Goal: Check status: Check status

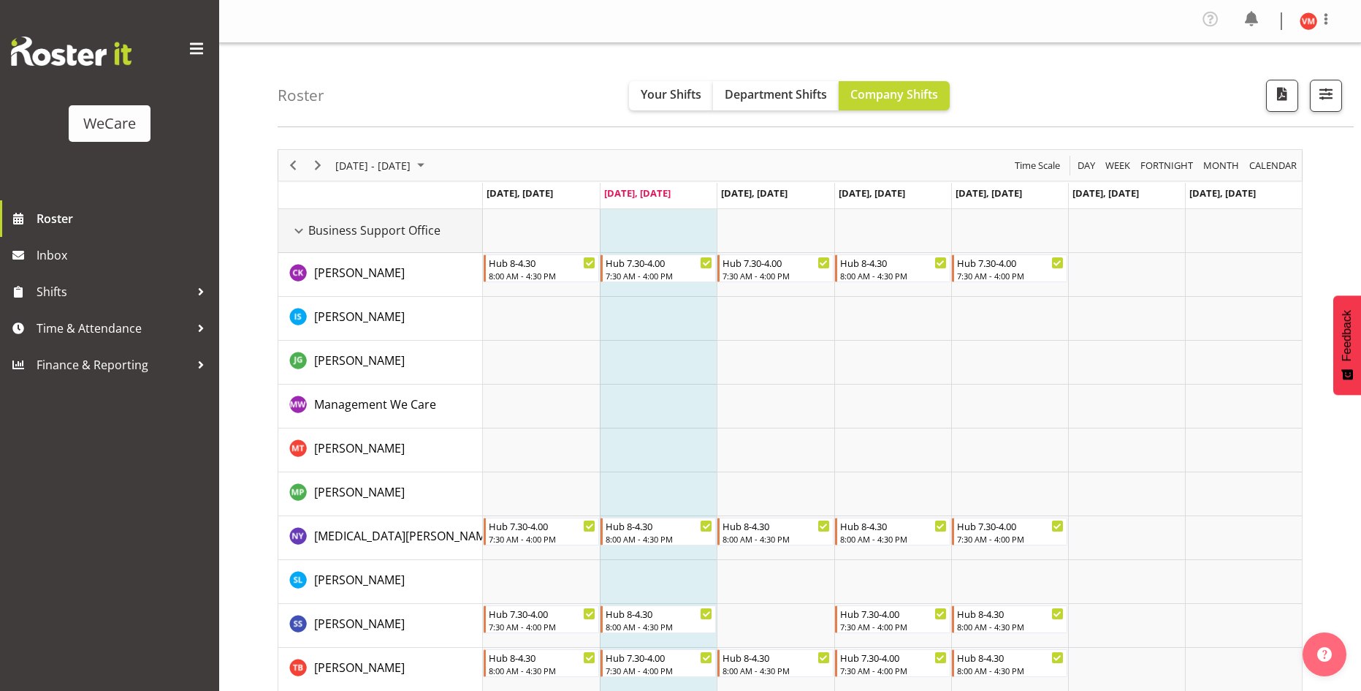
click at [302, 232] on div "Business Support Office resource" at bounding box center [298, 230] width 19 height 19
click at [302, 231] on div "Business Support Office resource" at bounding box center [298, 230] width 19 height 19
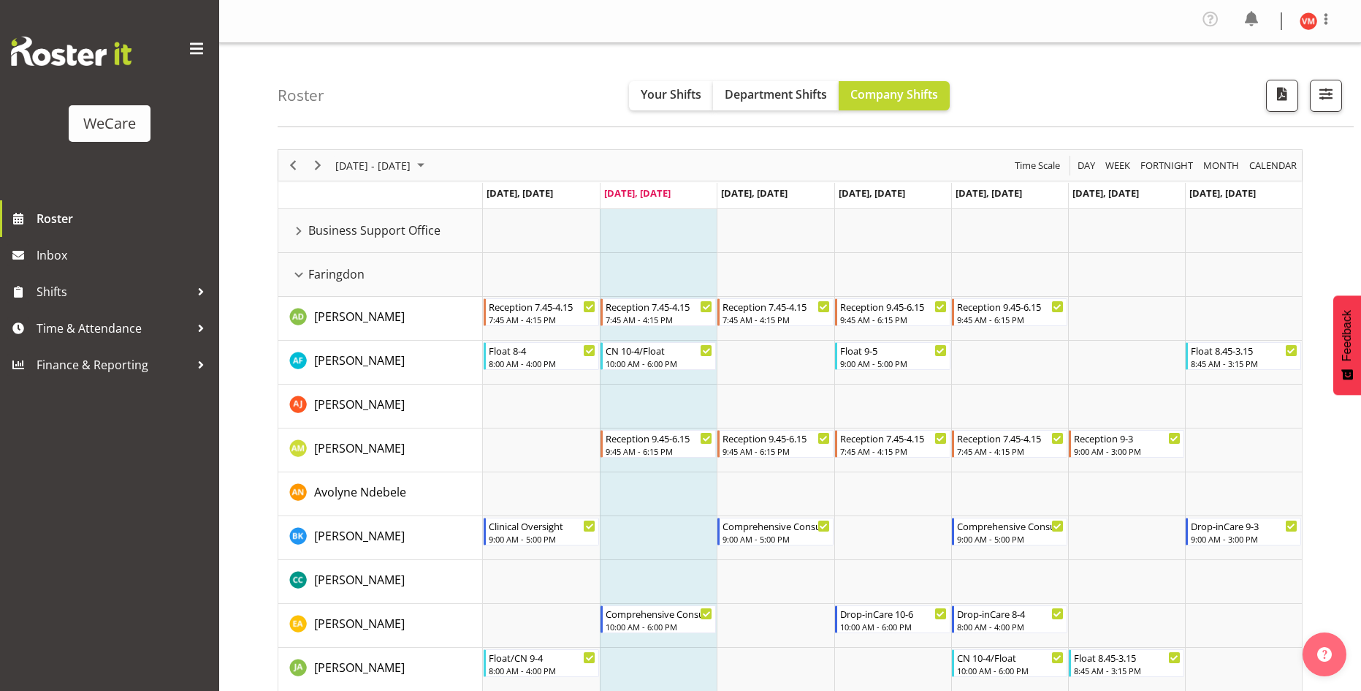
click at [183, 482] on div "WeCare Roster Inbox Shifts Time & Attendance Finance & Reporting" at bounding box center [109, 345] width 219 height 691
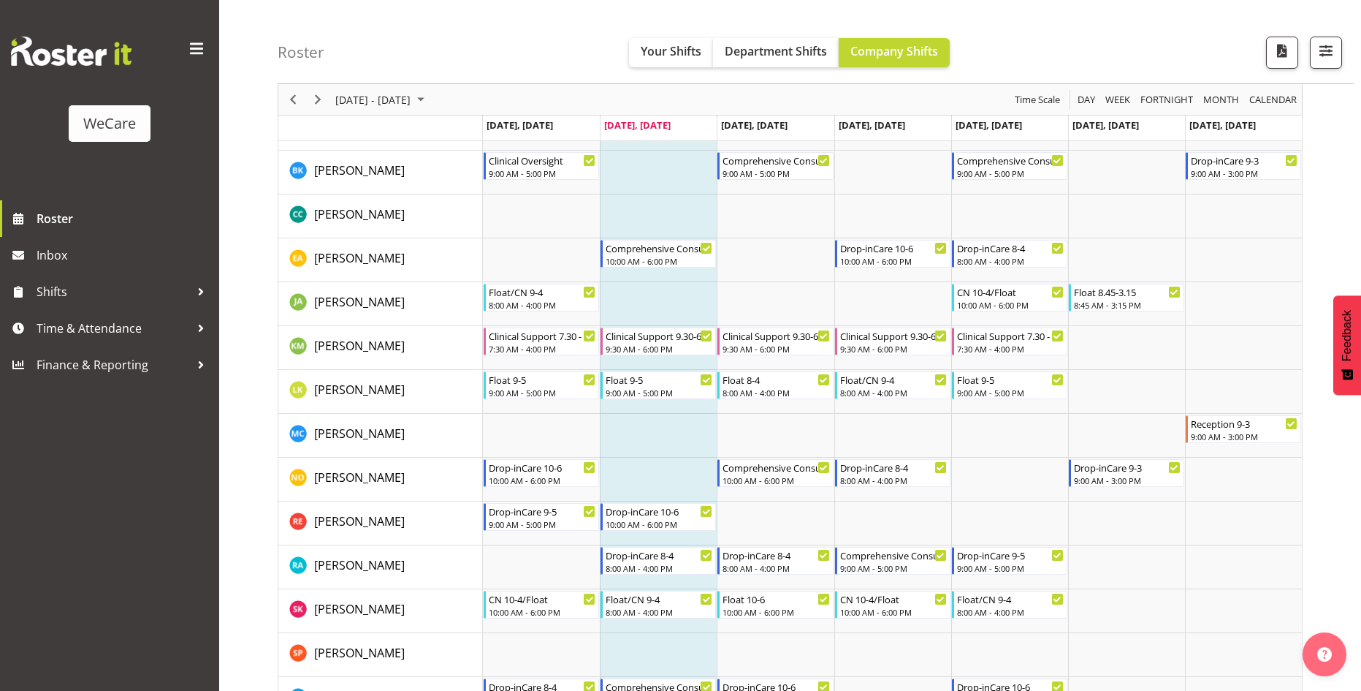
scroll to position [585, 0]
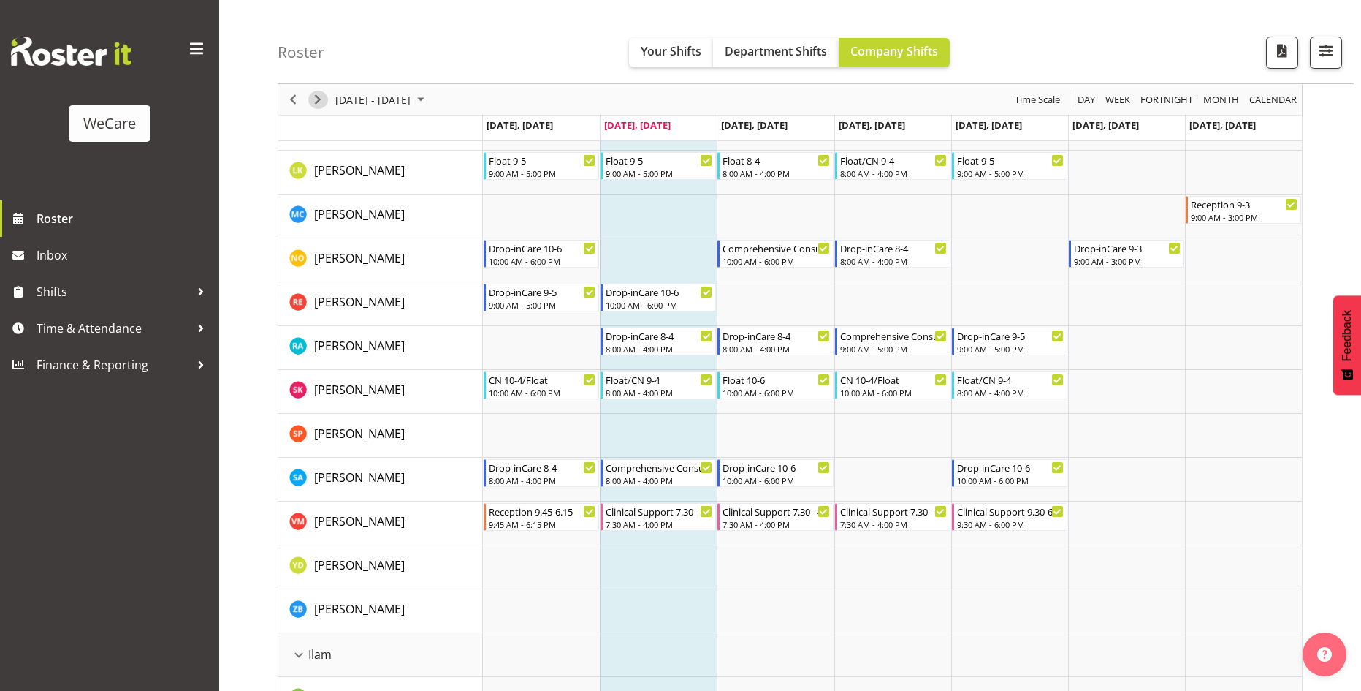
drag, startPoint x: 321, startPoint y: 99, endPoint x: 601, endPoint y: 407, distance: 416.9
click at [321, 99] on span "Next" at bounding box center [318, 100] width 18 height 18
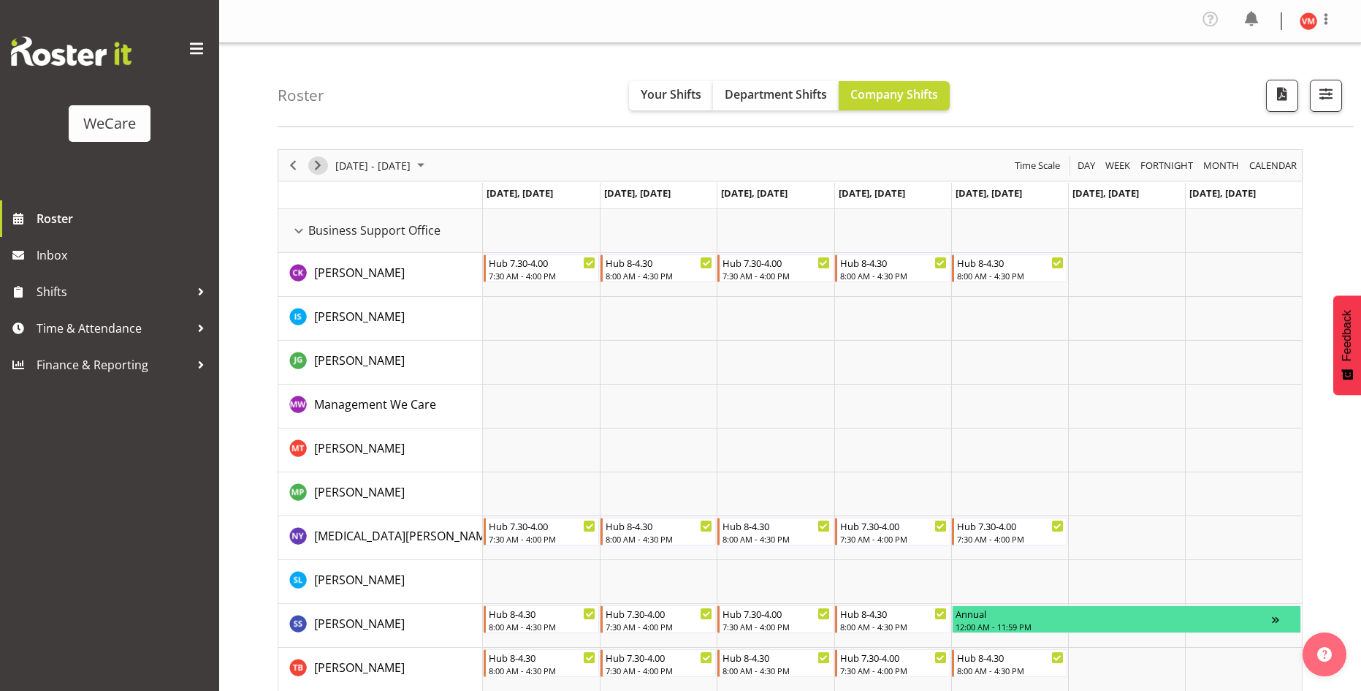
click at [324, 161] on span "Next" at bounding box center [318, 165] width 18 height 18
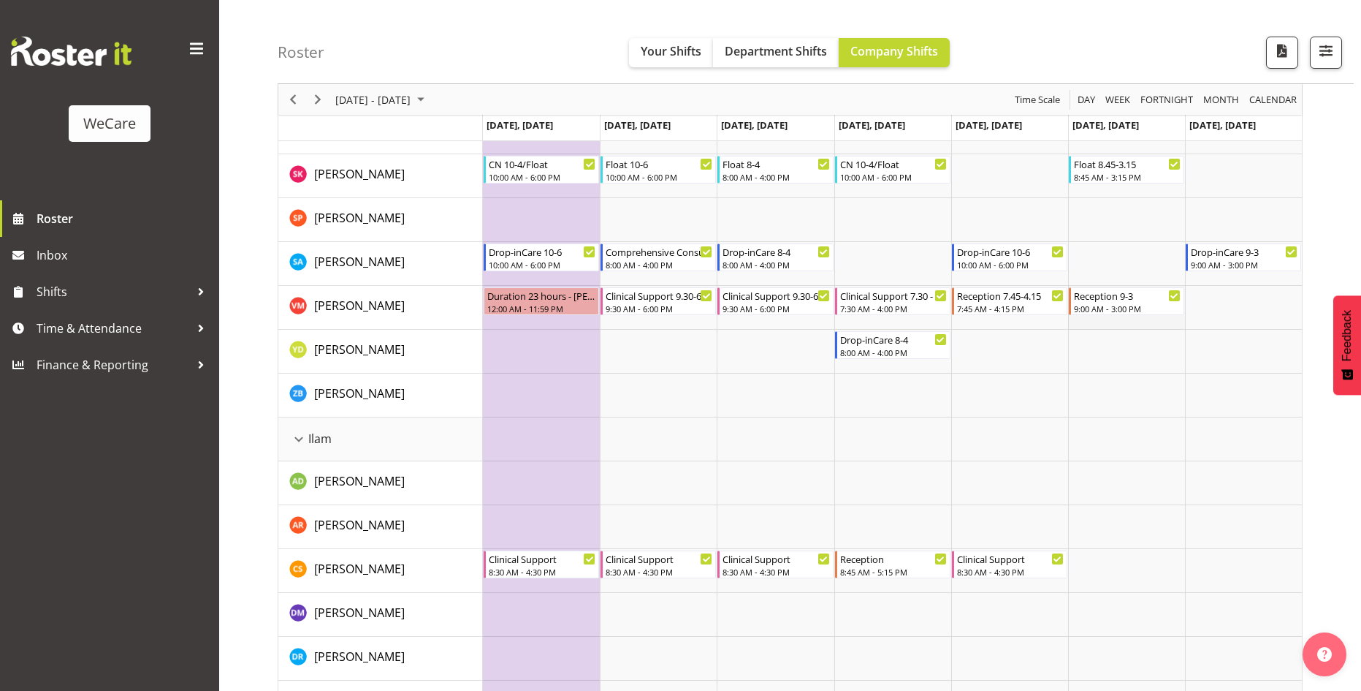
scroll to position [1169, 0]
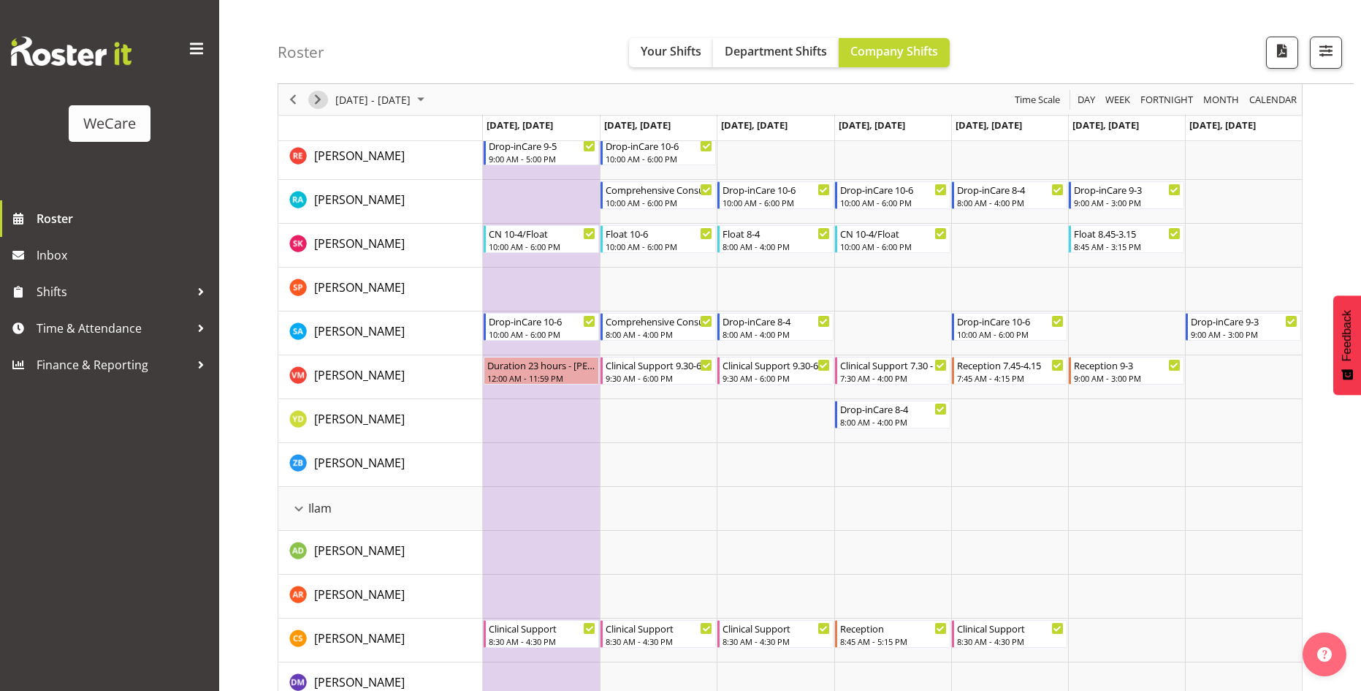
click at [319, 96] on span "Next" at bounding box center [318, 100] width 18 height 18
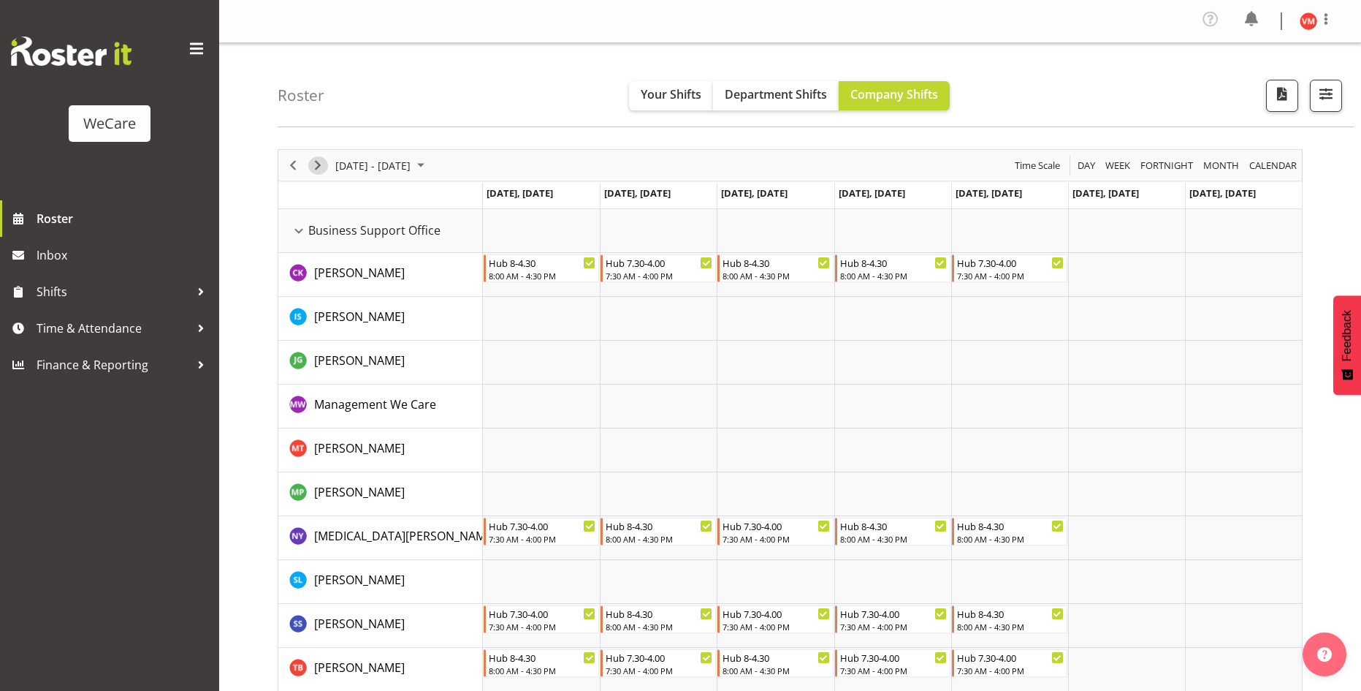
click at [316, 165] on span "Next" at bounding box center [318, 165] width 18 height 18
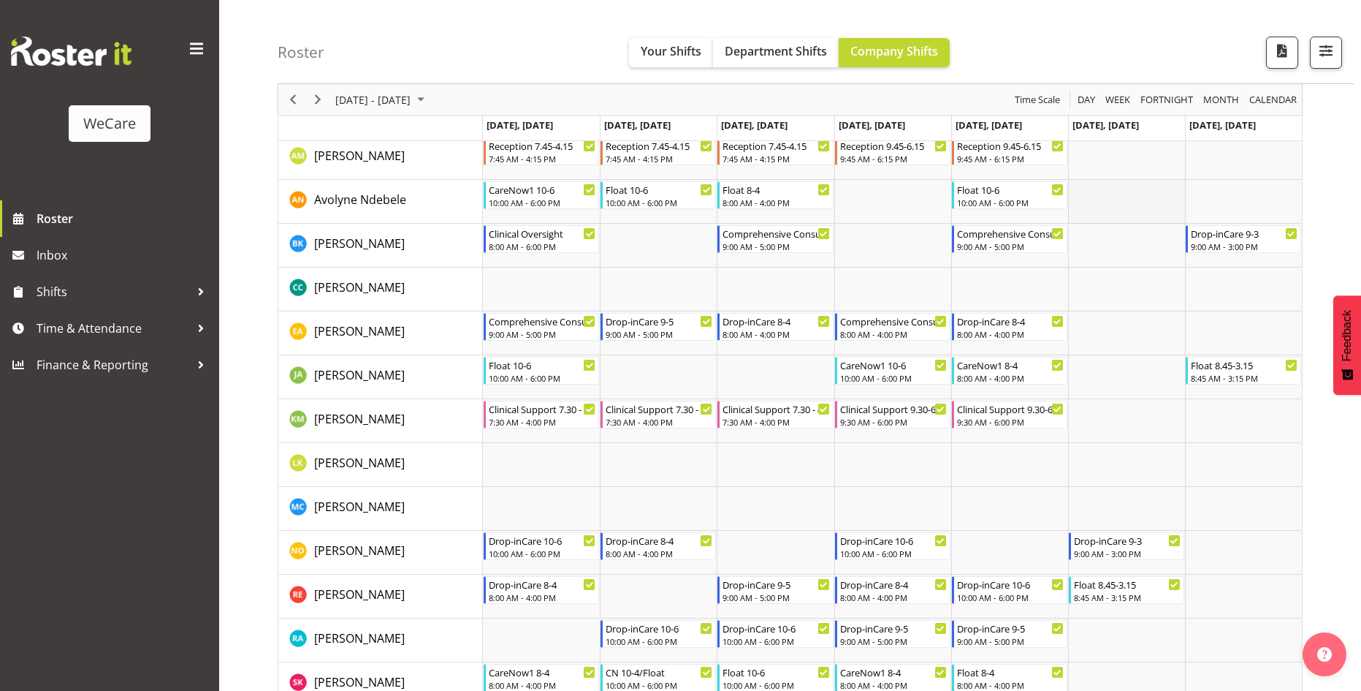
scroll to position [950, 0]
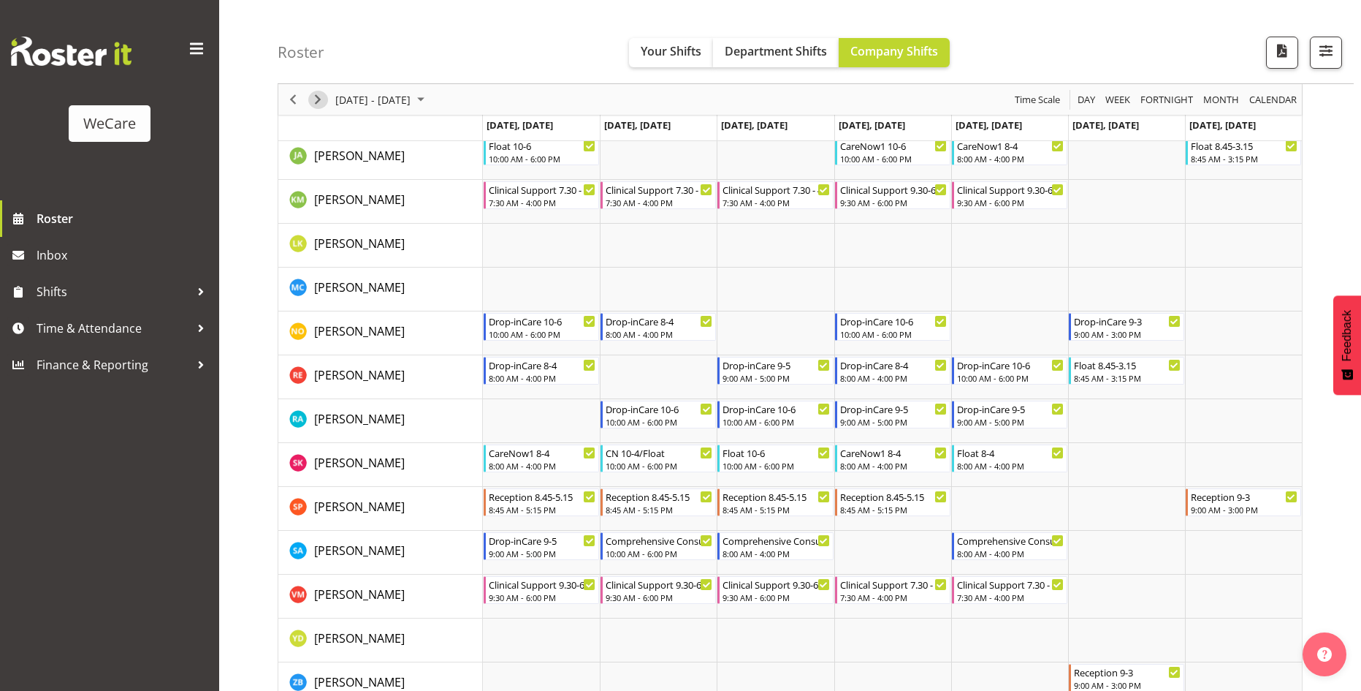
click at [310, 100] on span "Next" at bounding box center [318, 100] width 18 height 18
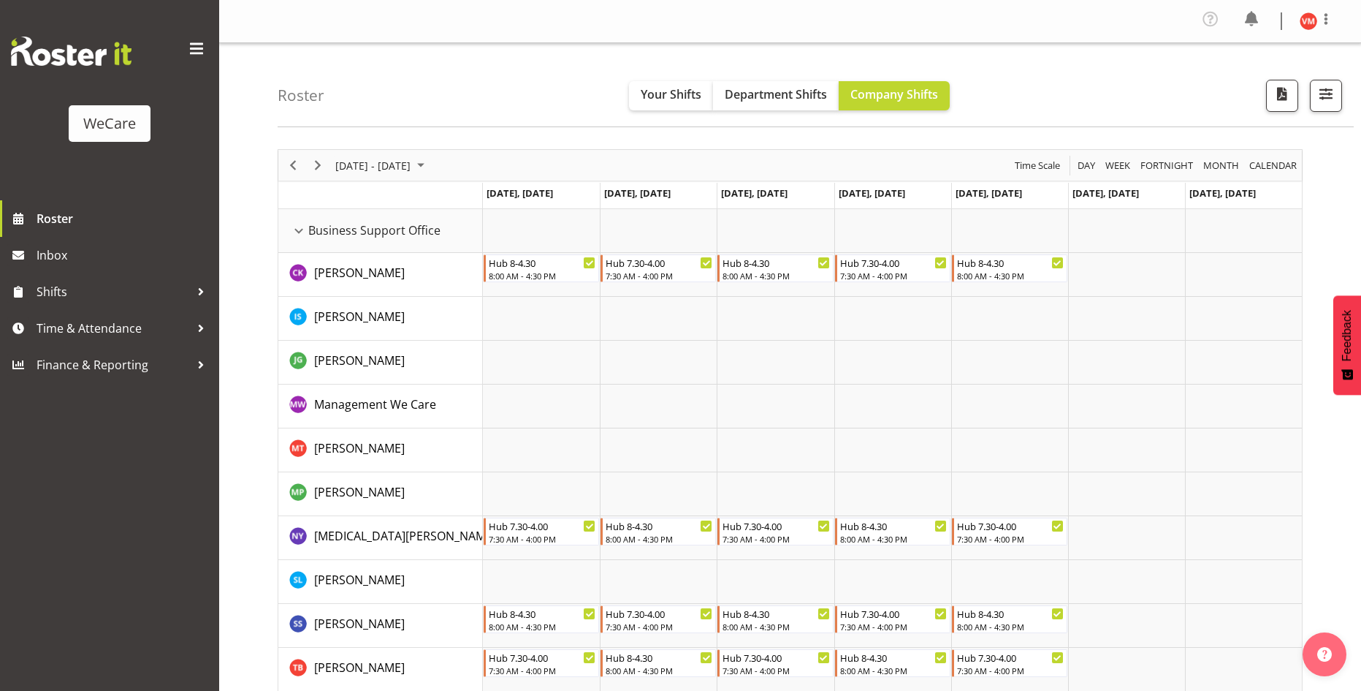
click at [112, 468] on div "WeCare Roster Inbox Shifts Time & Attendance Finance & Reporting" at bounding box center [109, 345] width 219 height 691
click at [295, 153] on div "Timeline Week of October 14, 2025" at bounding box center [293, 165] width 25 height 31
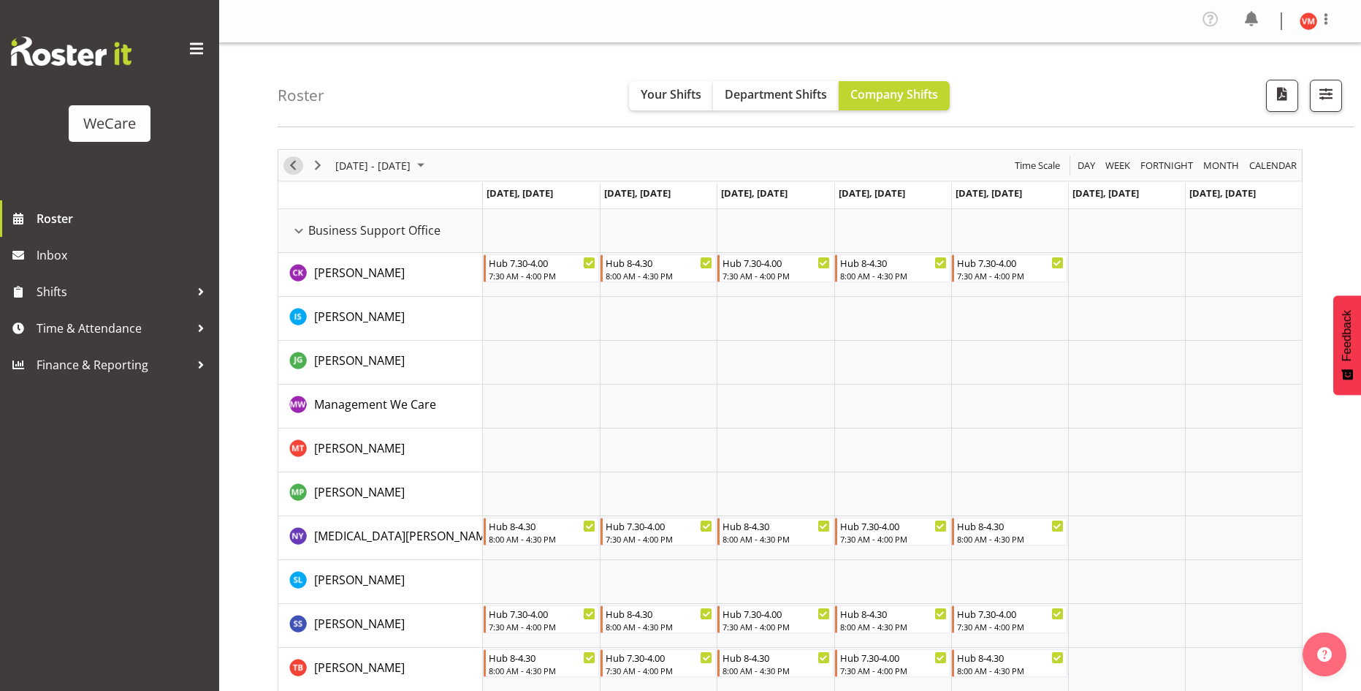
click at [292, 167] on span "Previous" at bounding box center [293, 165] width 18 height 18
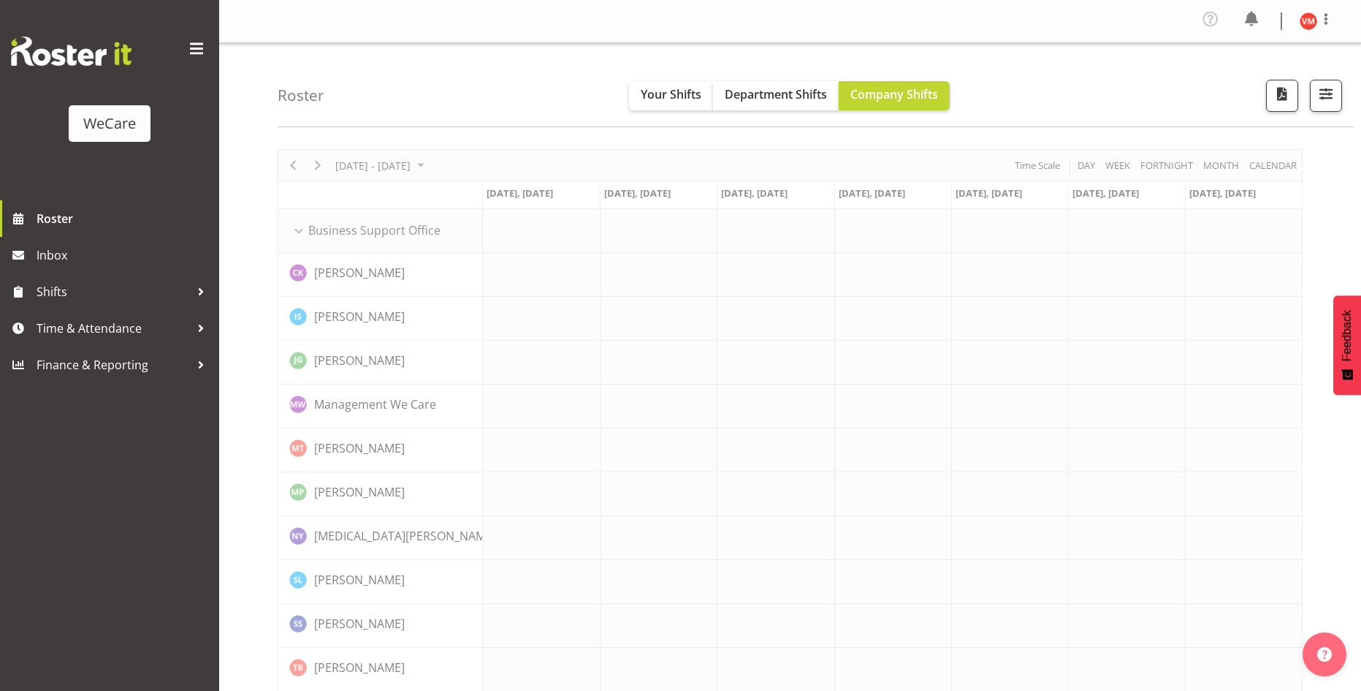
click at [512, 85] on div "Roster Your Shifts Department Shifts Company Shifts All Locations Clear Busines…" at bounding box center [816, 85] width 1076 height 84
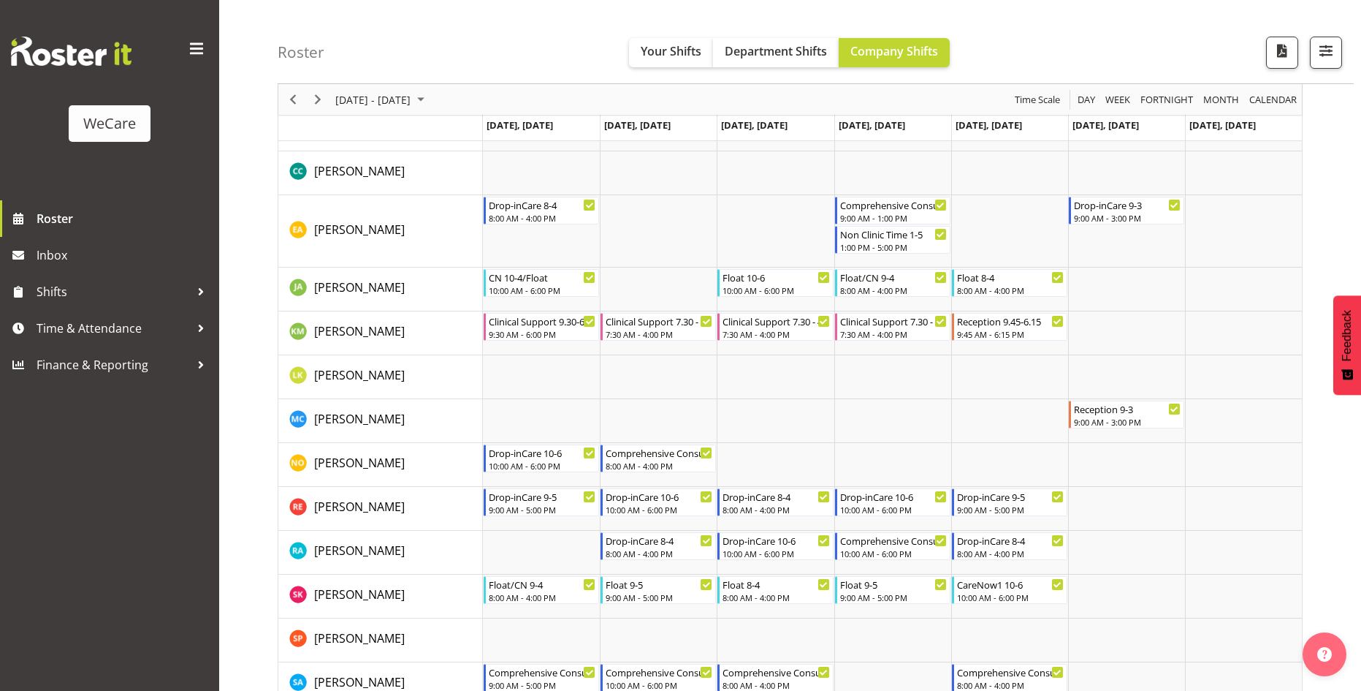
scroll to position [950, 0]
